Goal: Check status: Check status

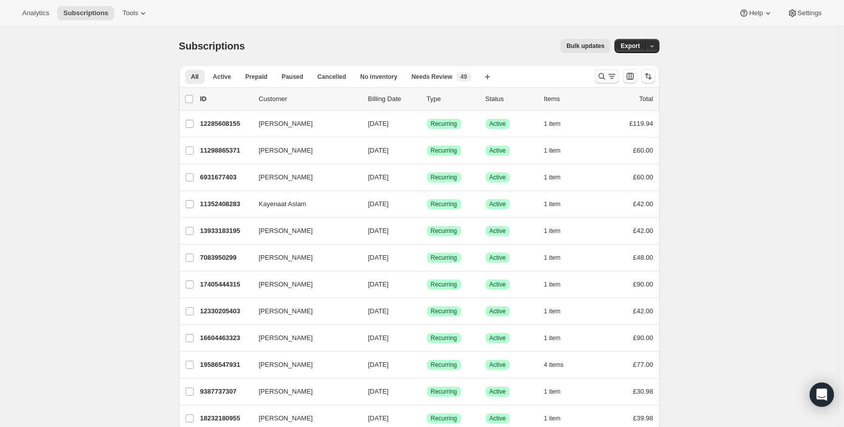
click at [606, 77] on icon "Search and filter results" at bounding box center [601, 76] width 10 height 10
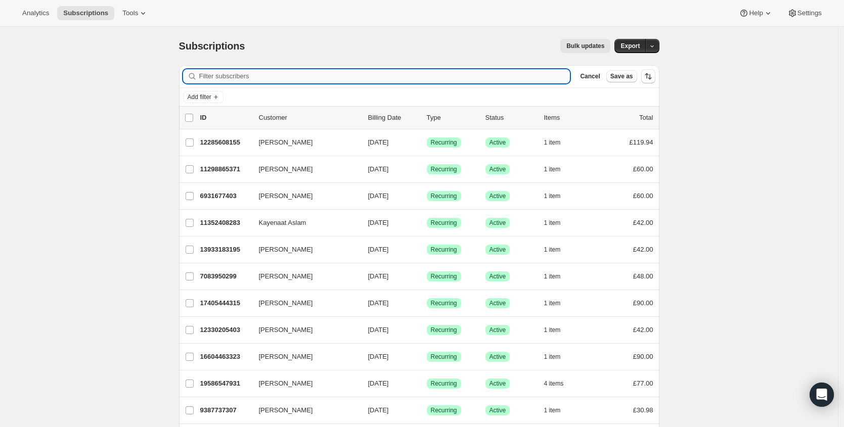
paste input "[EMAIL_ADDRESS][DOMAIN_NAME]"
type input "[EMAIL_ADDRESS][DOMAIN_NAME]"
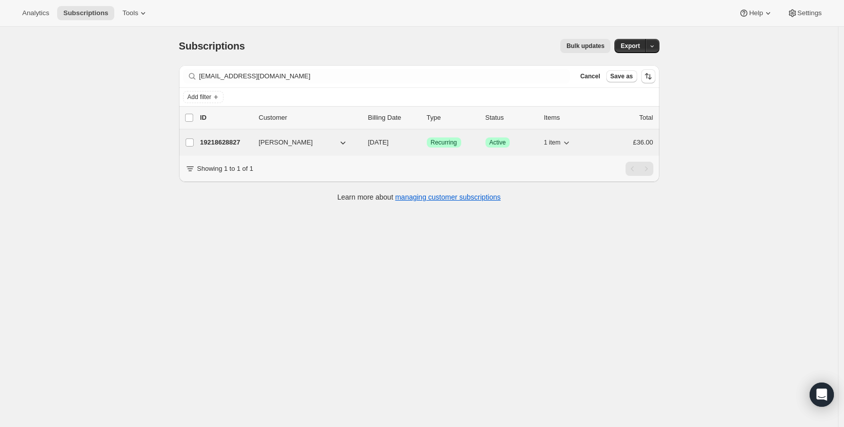
click at [241, 144] on p "19218628827" at bounding box center [225, 142] width 51 height 10
